Goal: Information Seeking & Learning: Learn about a topic

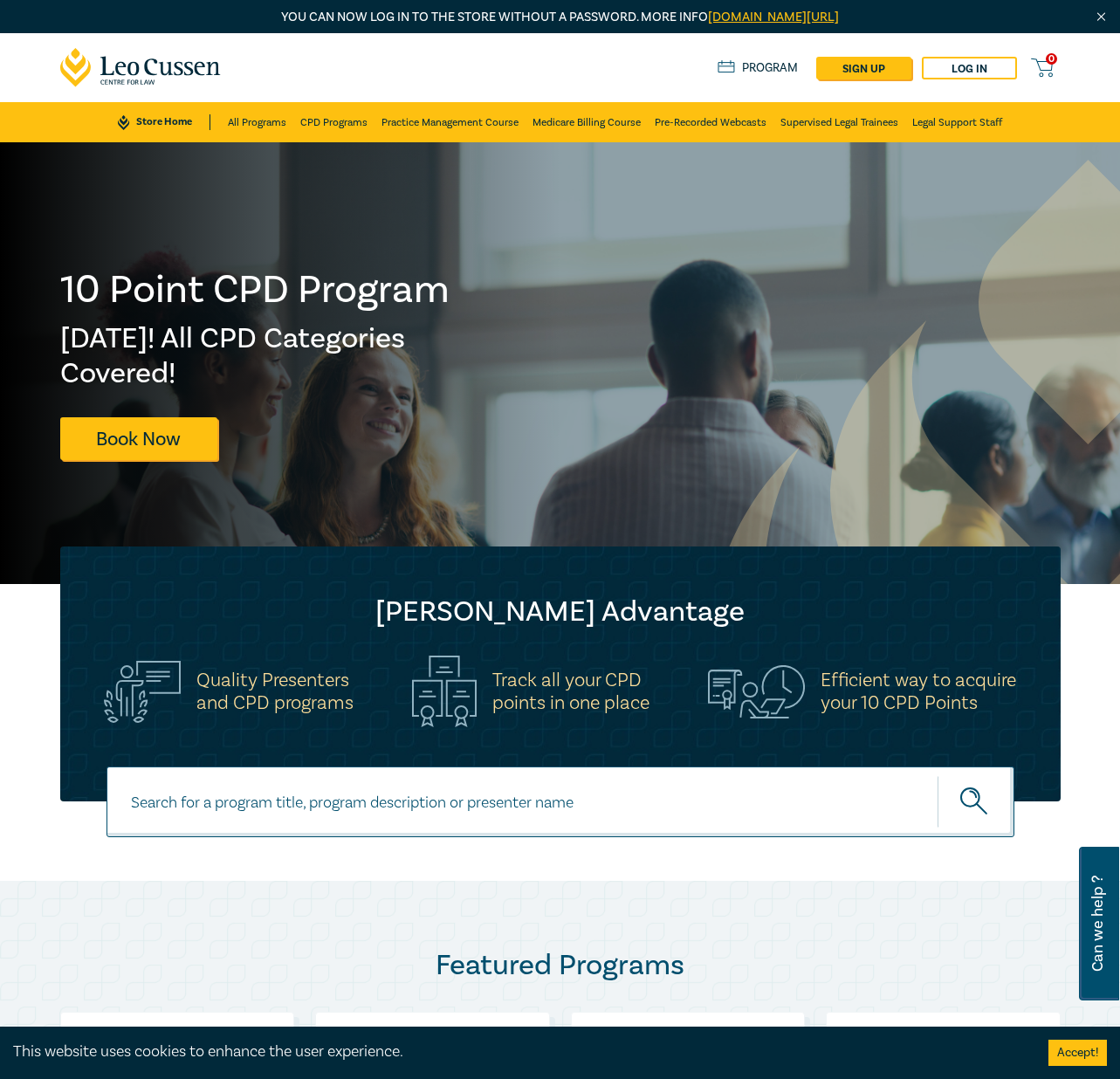
click at [353, 807] on input at bounding box center [561, 802] width 908 height 71
type input "wellbeing"
click at [937, 775] on button "submit" at bounding box center [976, 802] width 77 height 53
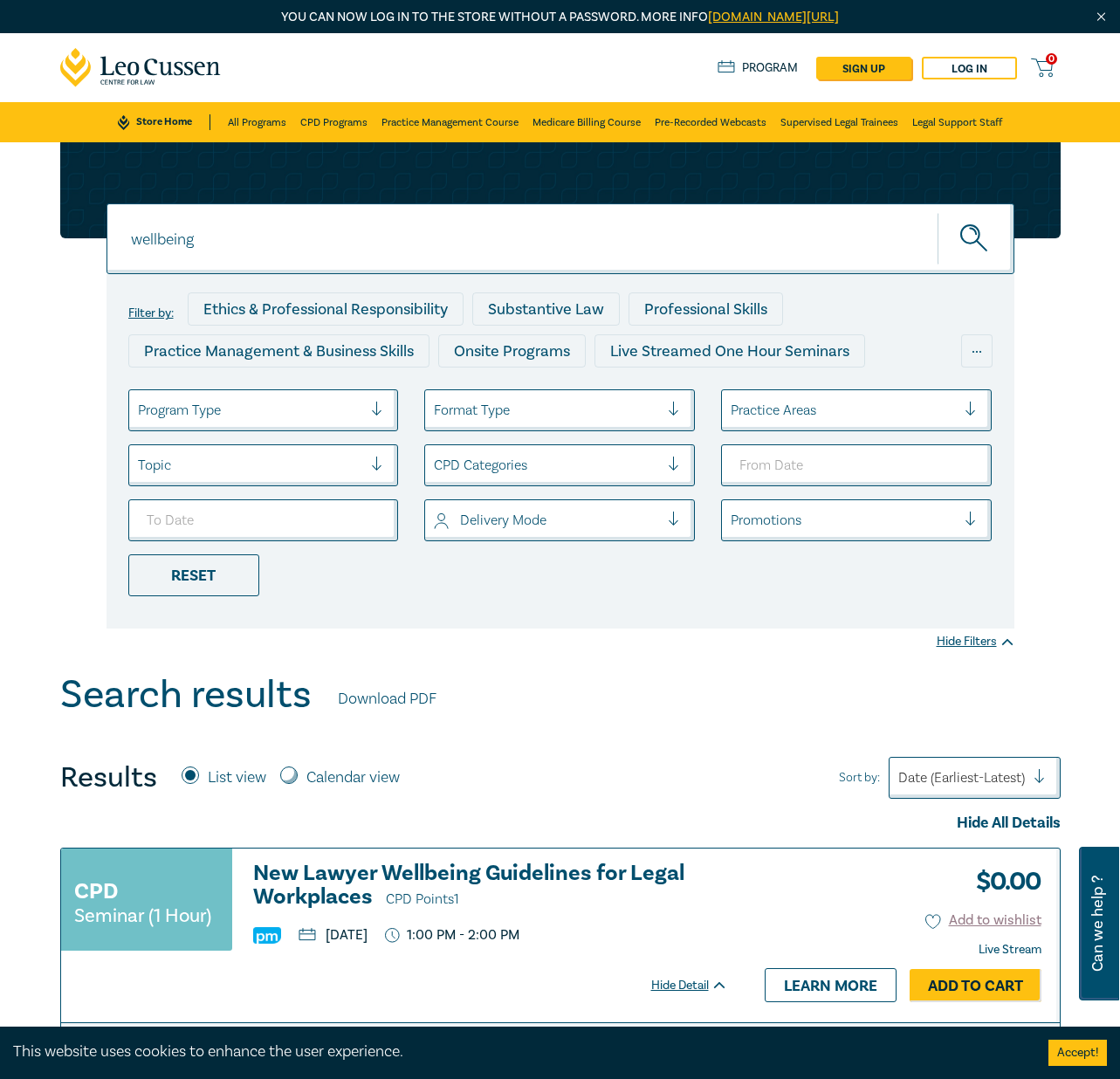
drag, startPoint x: 203, startPoint y: 243, endPoint x: 32, endPoint y: 234, distance: 171.2
click at [32, 234] on div "wellbeing wellbeing wellbeing Filter by: Ethics & Professional Responsibility S…" at bounding box center [560, 408] width 1120 height 530
click at [937, 212] on button "submit" at bounding box center [976, 238] width 77 height 53
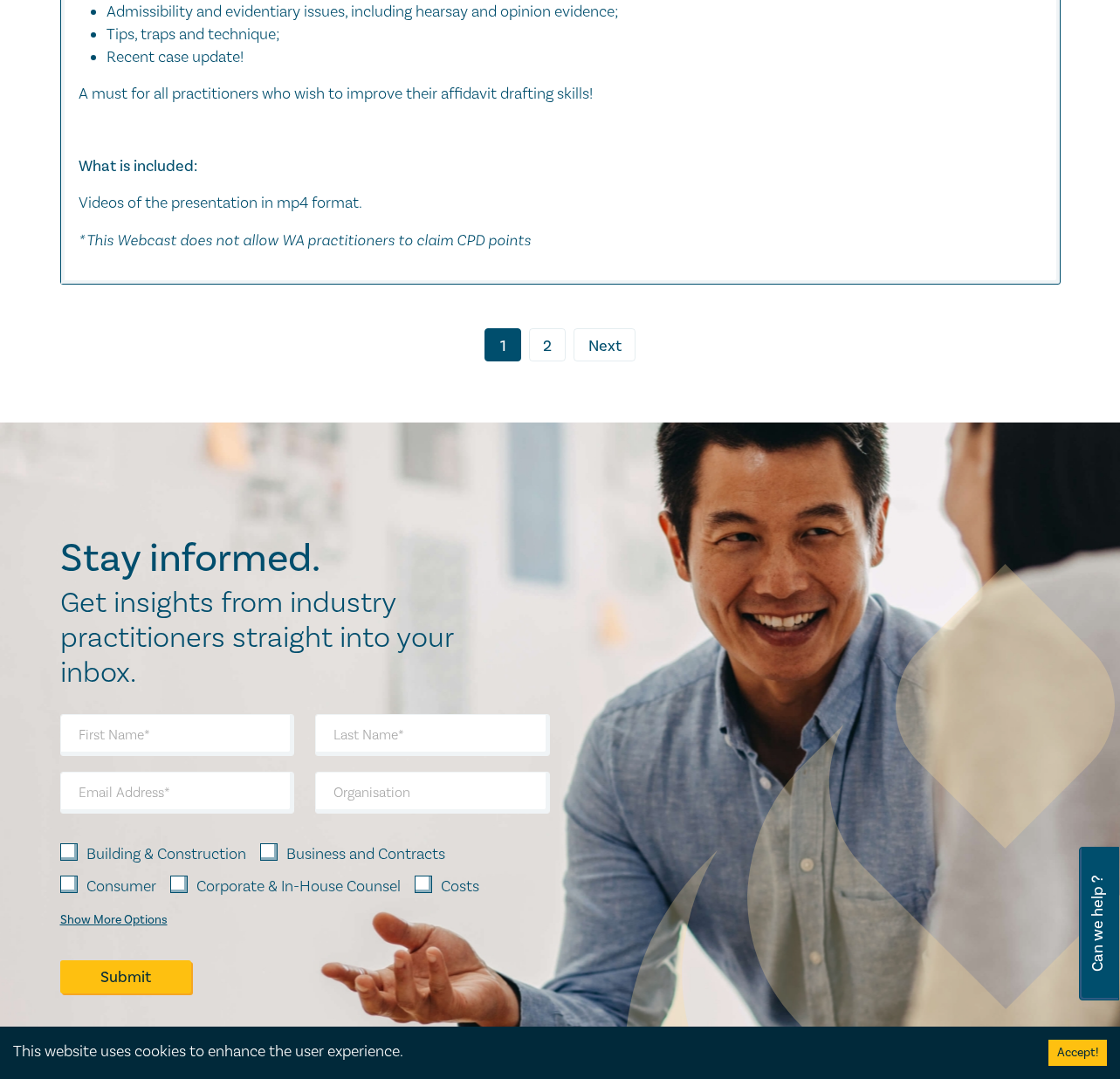
scroll to position [9953, 0]
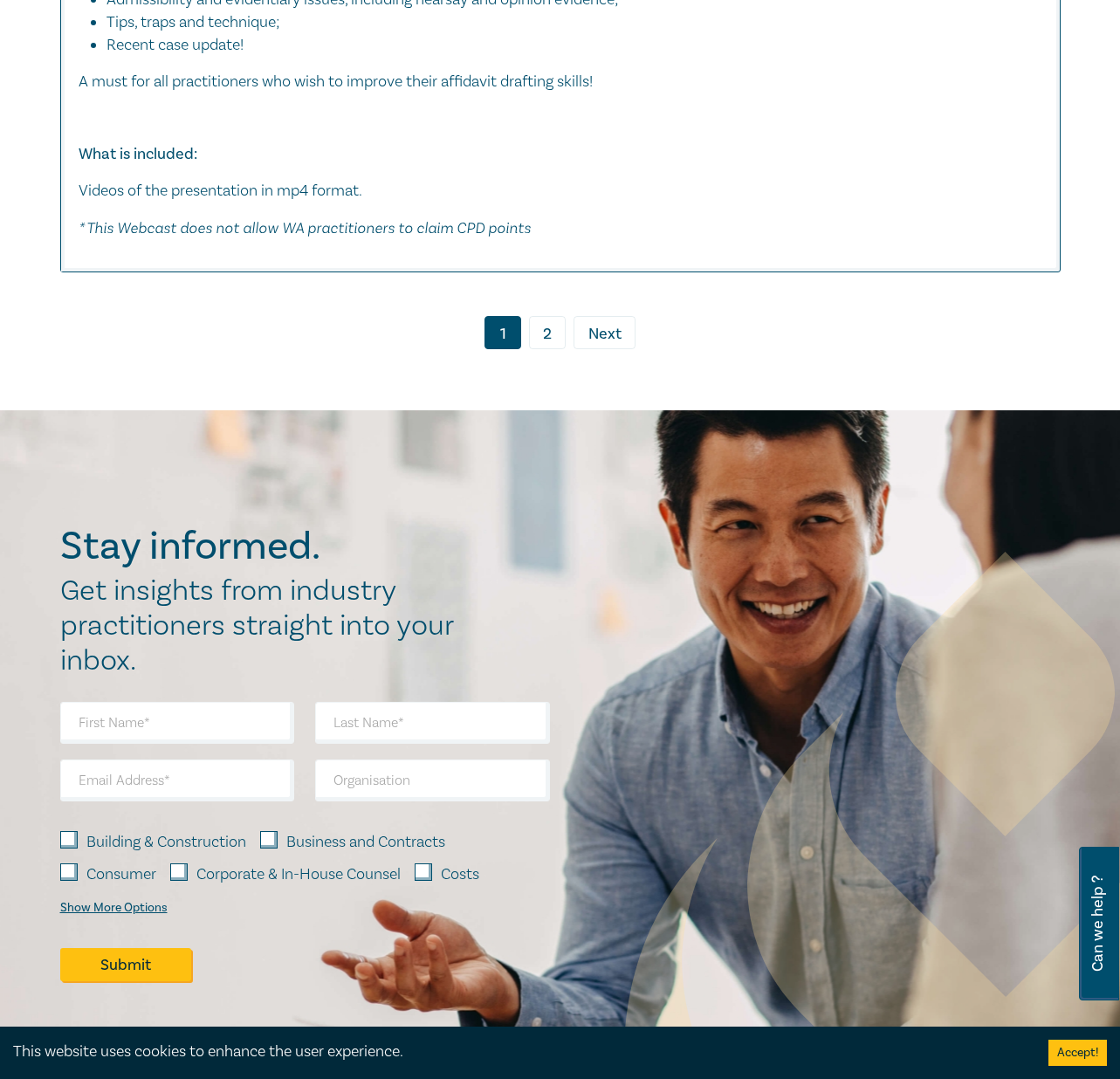
click at [546, 321] on link "2" at bounding box center [548, 333] width 37 height 33
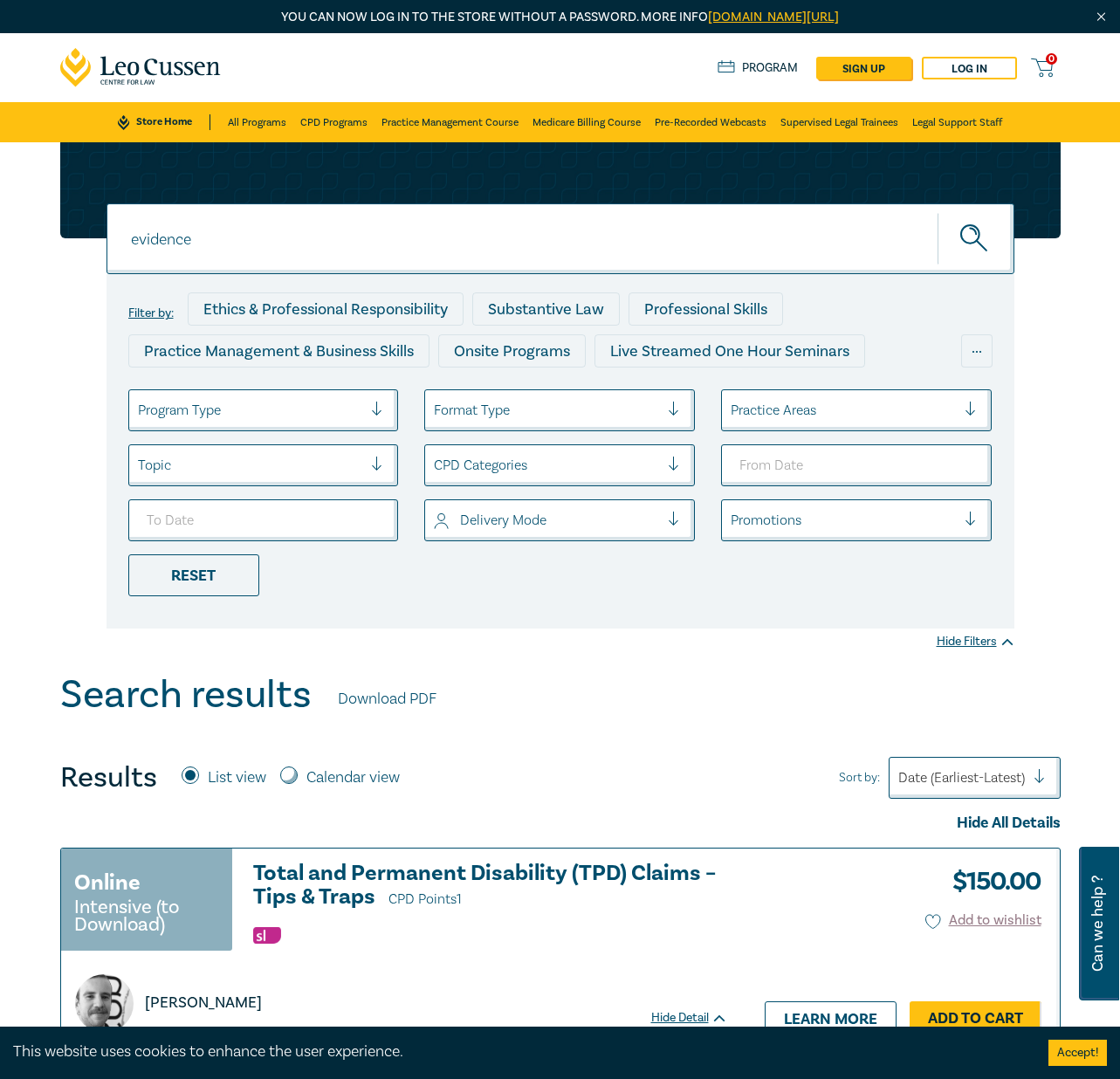
drag, startPoint x: 222, startPoint y: 235, endPoint x: 36, endPoint y: 243, distance: 186.2
click at [36, 243] on div "evidence evidence evidence Filter by: Ethics & Professional Responsibility Subs…" at bounding box center [560, 408] width 1120 height 530
type input "advocacy"
click at [937, 212] on button "submit" at bounding box center [976, 238] width 77 height 53
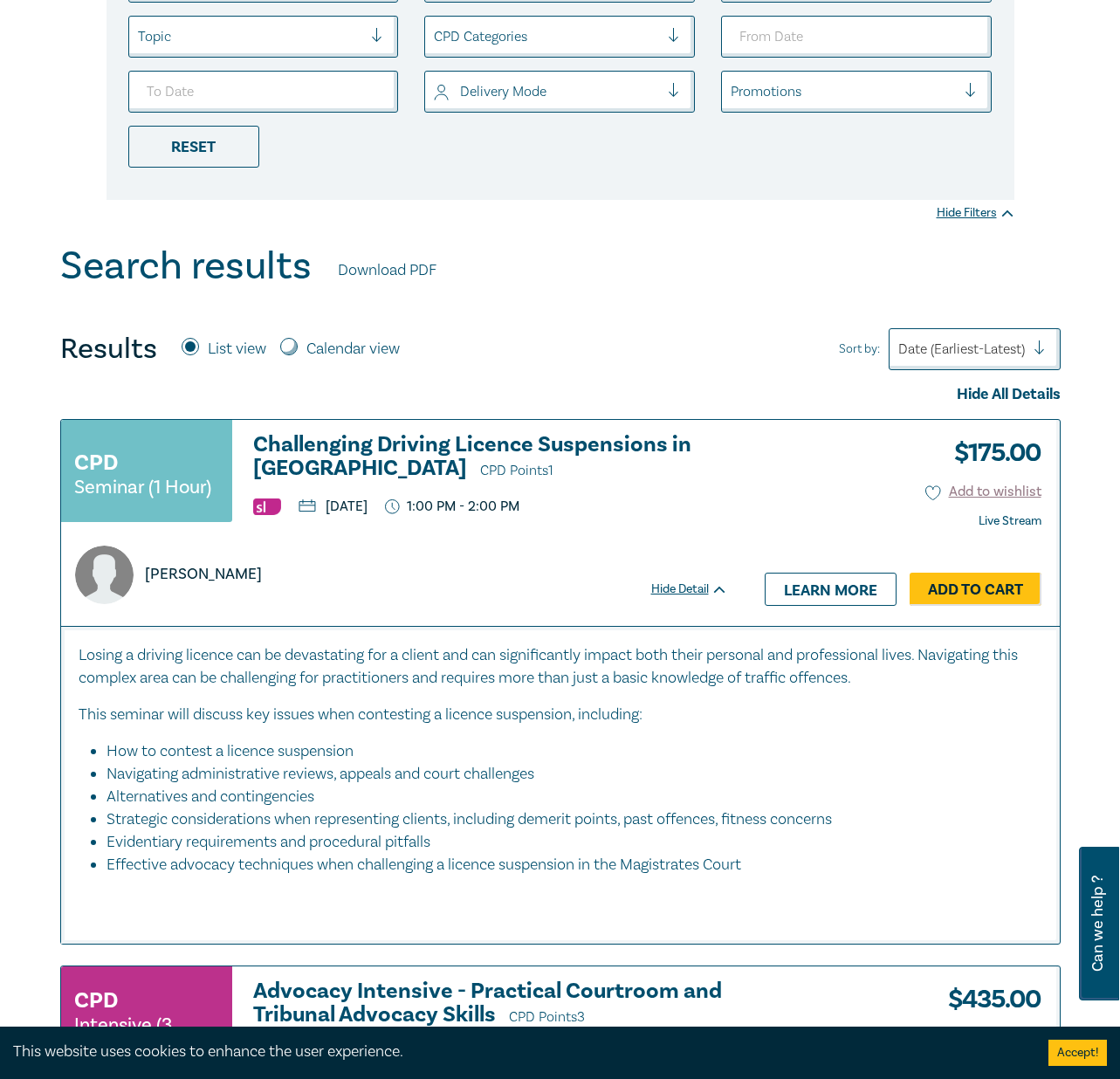
scroll to position [524, 0]
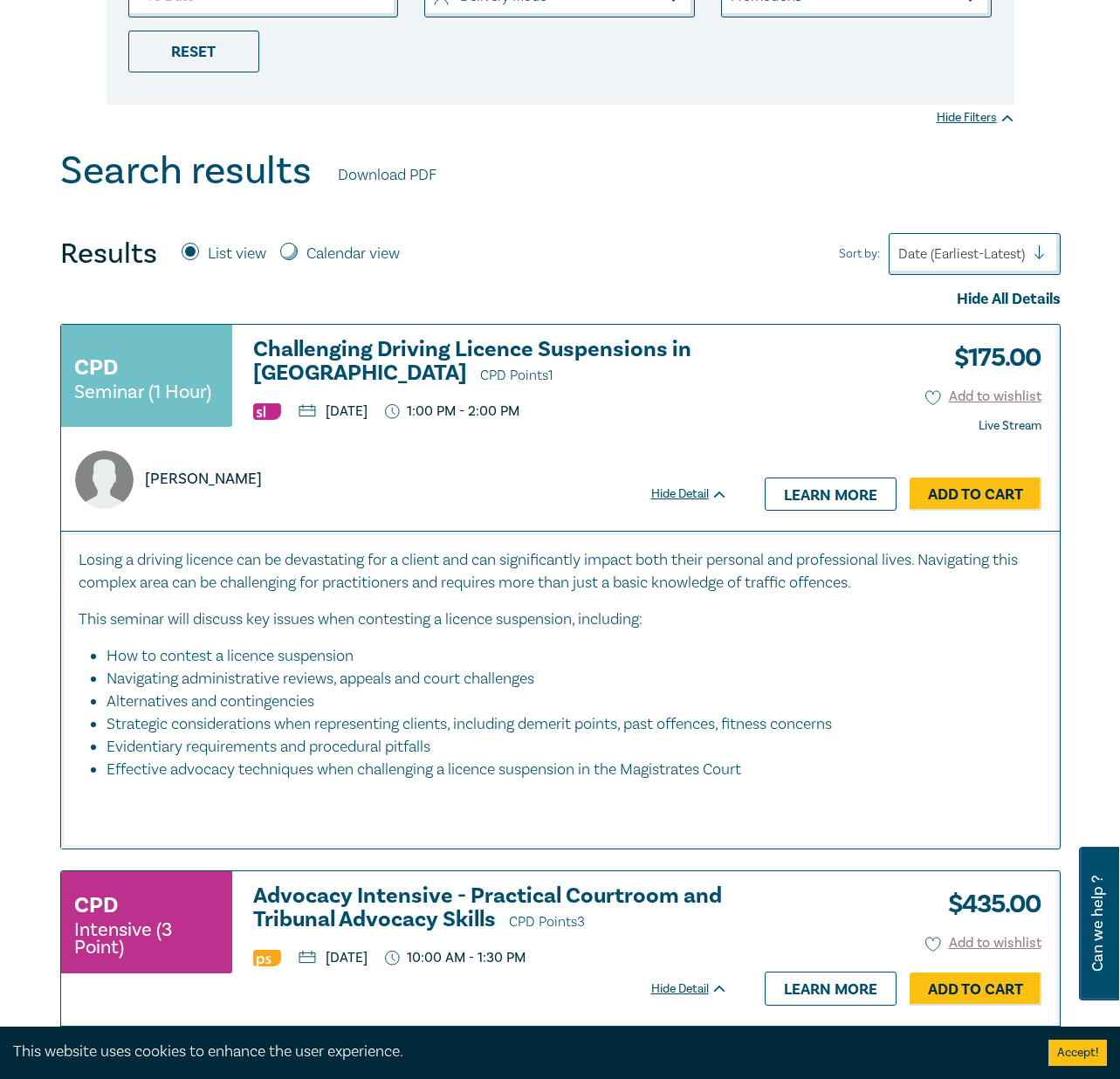
drag, startPoint x: 512, startPoint y: 703, endPoint x: 923, endPoint y: 661, distance: 413.1
drag, startPoint x: 923, startPoint y: 661, endPoint x: 724, endPoint y: 672, distance: 199.3
click at [724, 672] on li "Navigating administrative reviews, appeals and court challenges" at bounding box center [565, 679] width 918 height 23
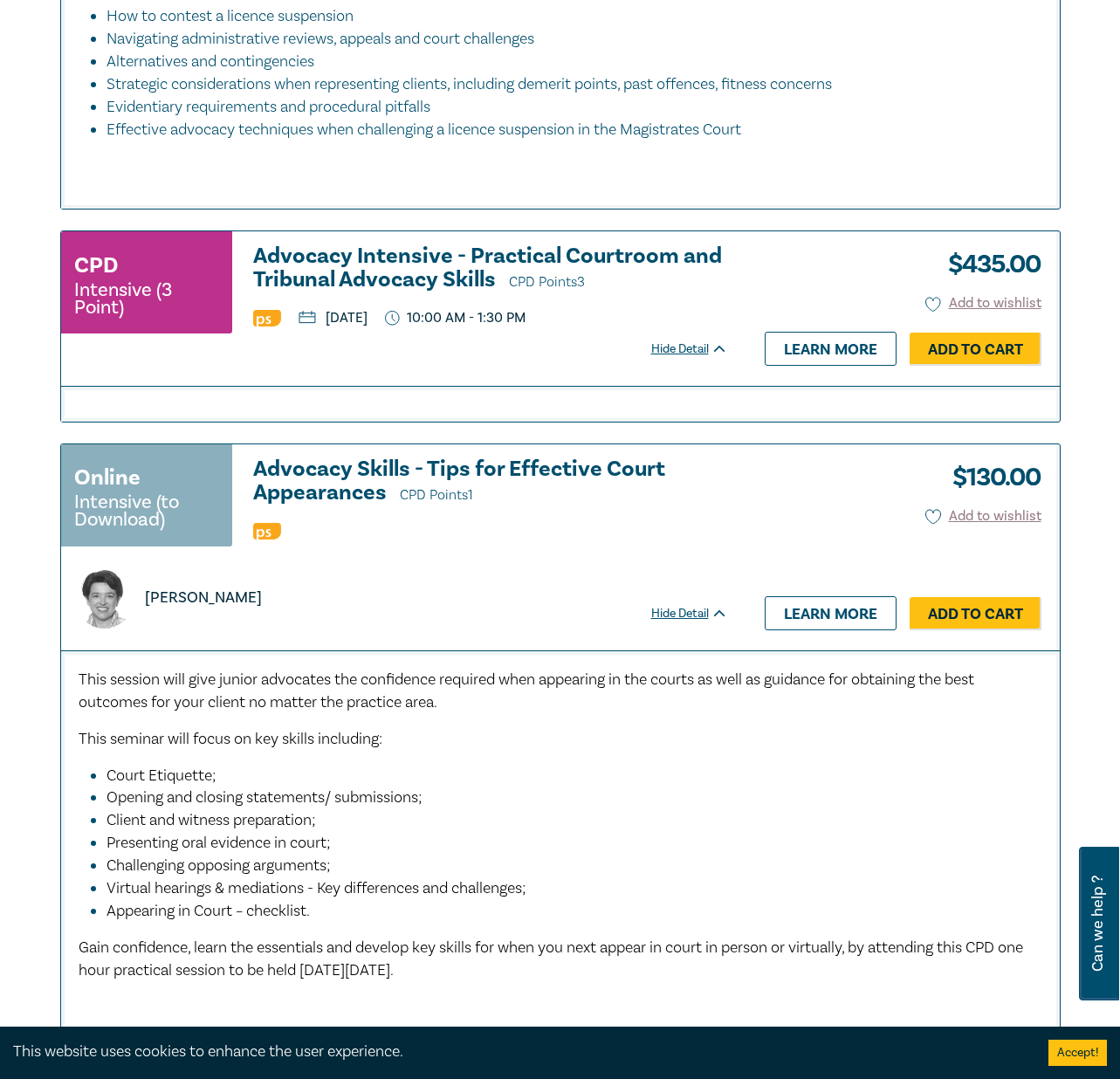
scroll to position [960, 0]
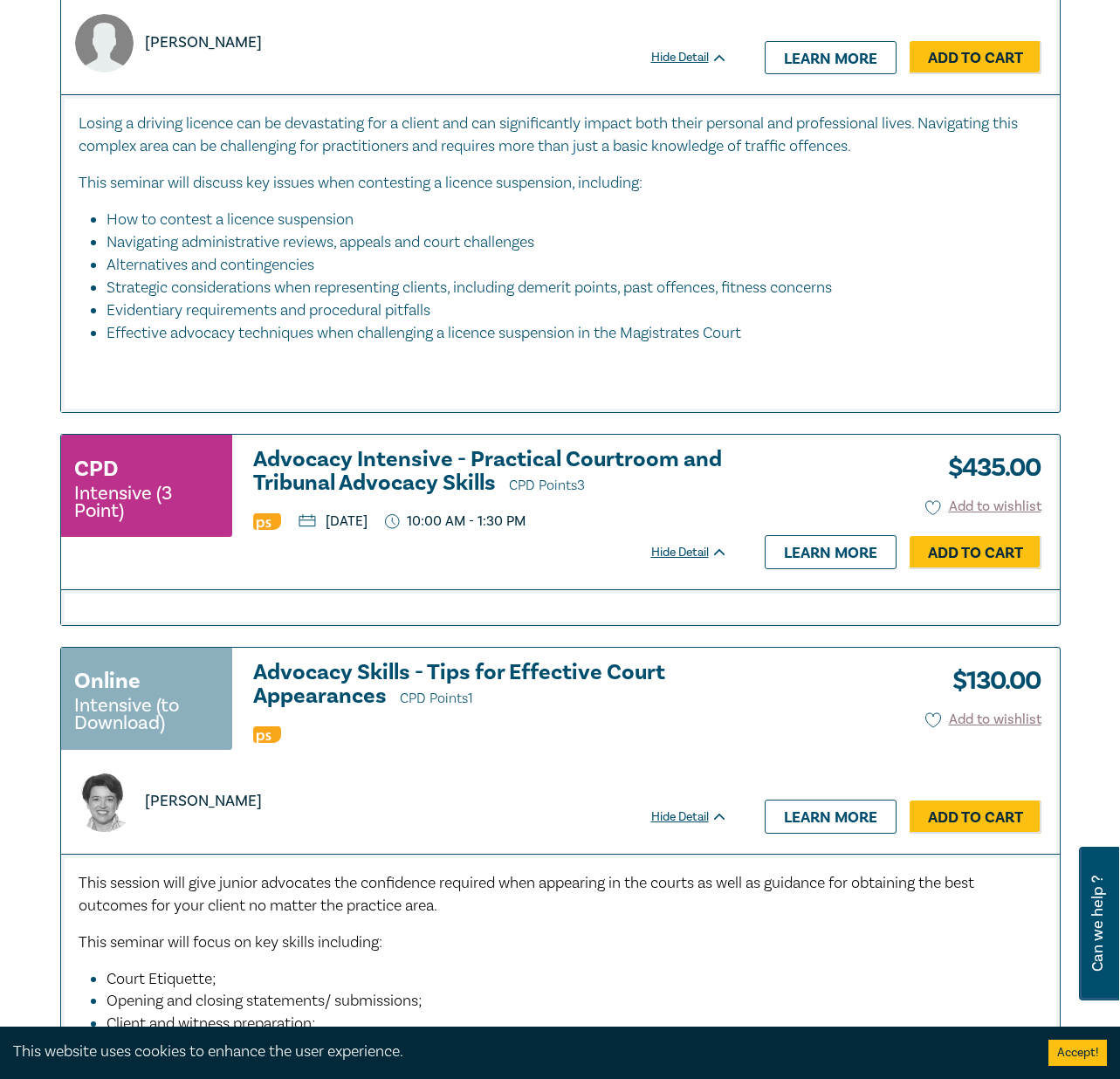
click at [337, 477] on h3 "Advocacy Intensive - Practical Courtroom and Tribunal Advocacy Skills CPD Point…" at bounding box center [490, 473] width 475 height 50
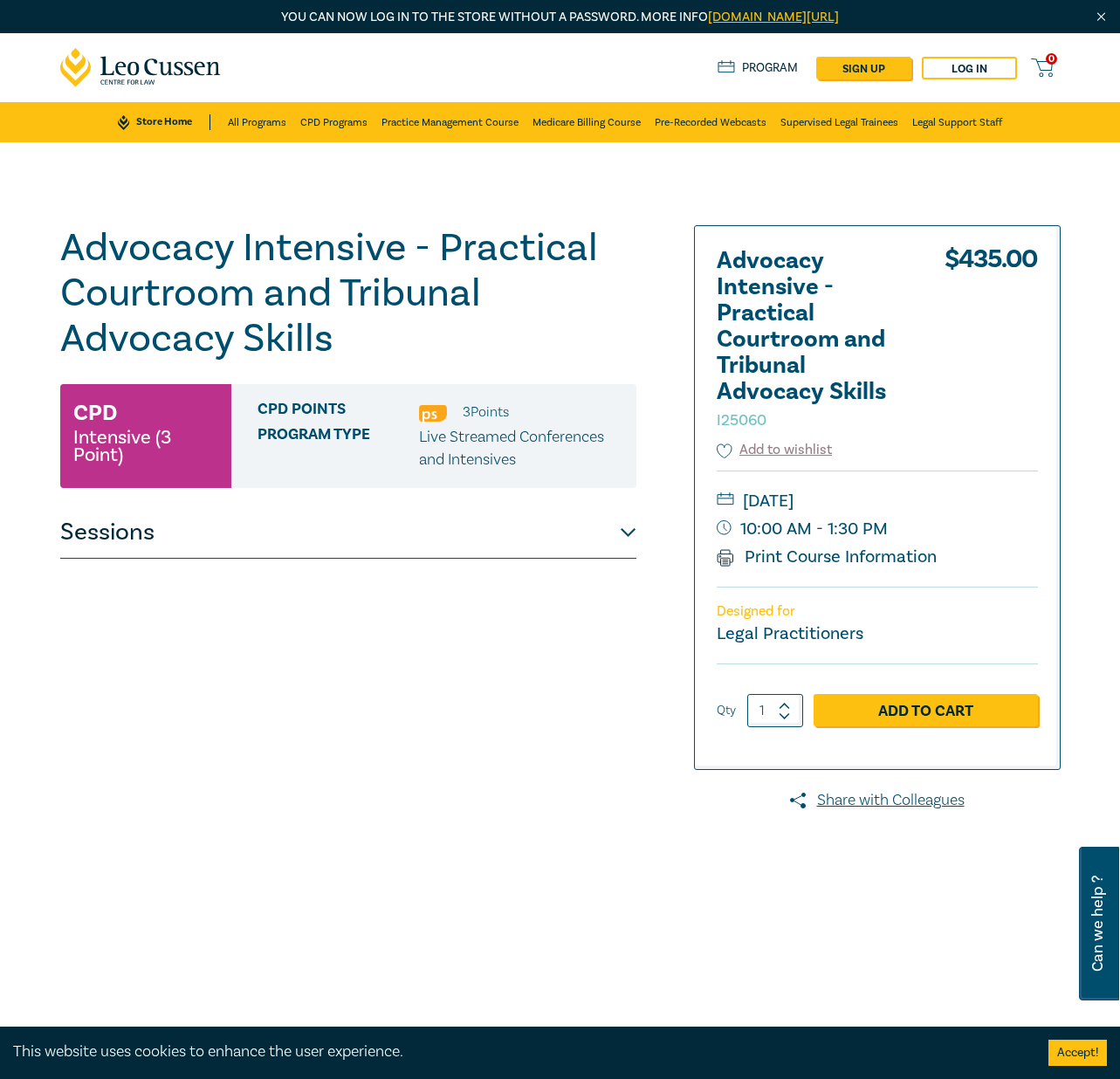
click at [625, 525] on button "Sessions" at bounding box center [348, 533] width 576 height 53
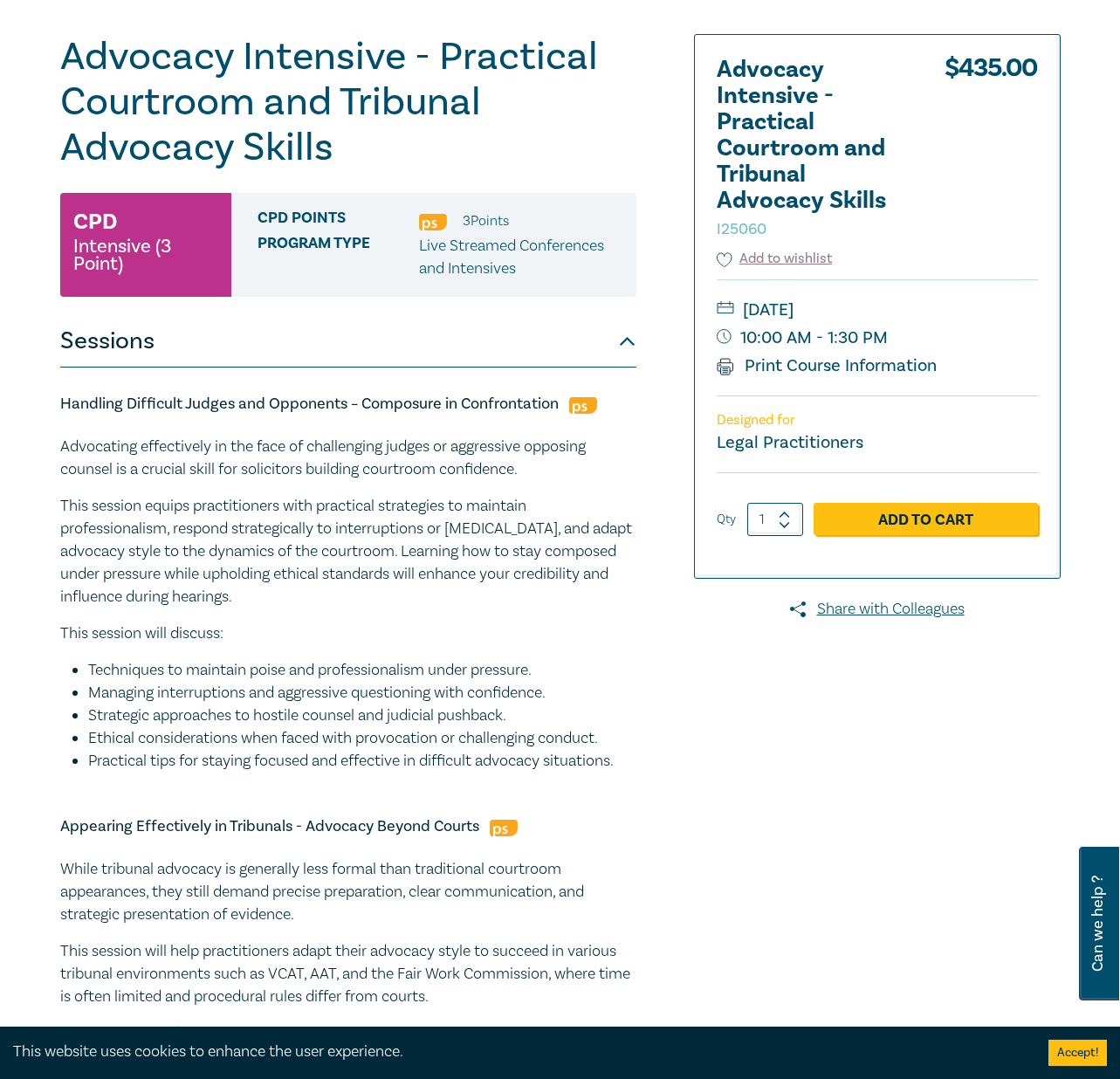
scroll to position [175, 0]
